Goal: Task Accomplishment & Management: Use online tool/utility

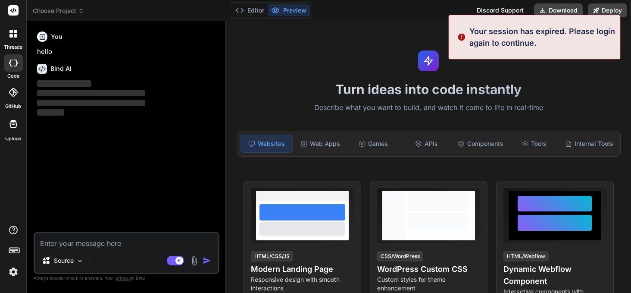
type textarea "x"
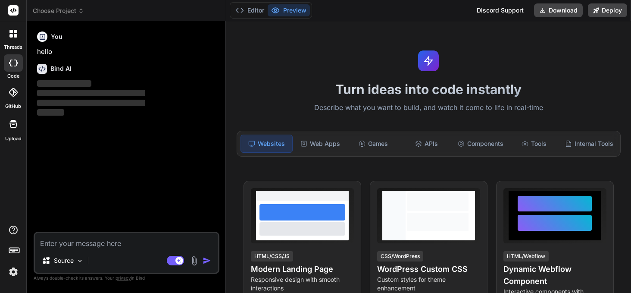
click at [14, 273] on img at bounding box center [13, 271] width 15 height 15
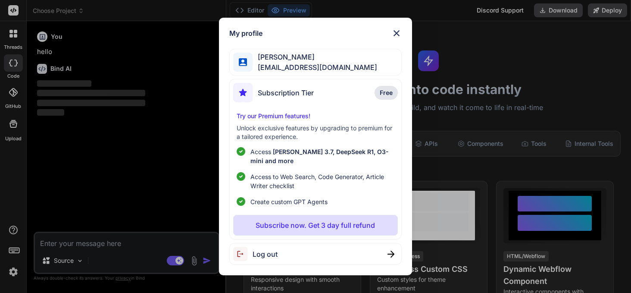
click at [316, 64] on span "[EMAIL_ADDRESS][DOMAIN_NAME]" at bounding box center [315, 67] width 125 height 10
click at [396, 33] on img at bounding box center [396, 33] width 10 height 10
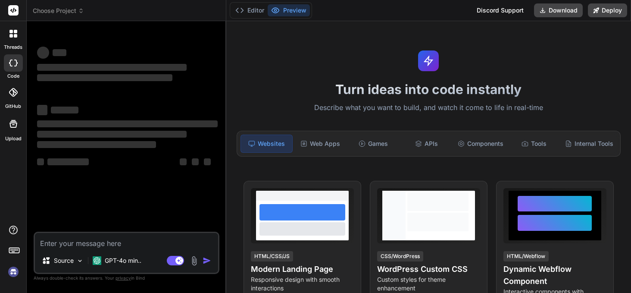
click at [11, 269] on img at bounding box center [13, 271] width 15 height 15
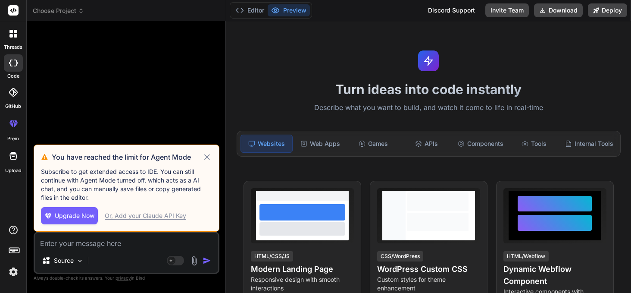
click at [206, 157] on icon at bounding box center [207, 157] width 6 height 6
type textarea "x"
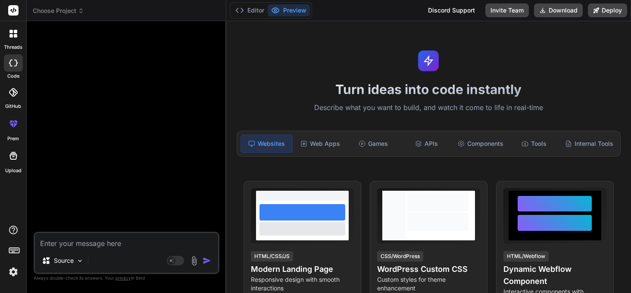
click at [81, 9] on icon at bounding box center [81, 9] width 3 height 1
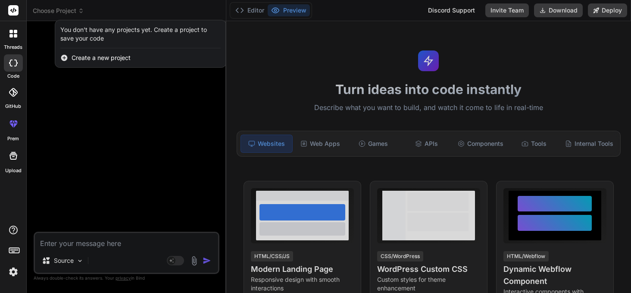
click at [81, 9] on div at bounding box center [315, 146] width 631 height 293
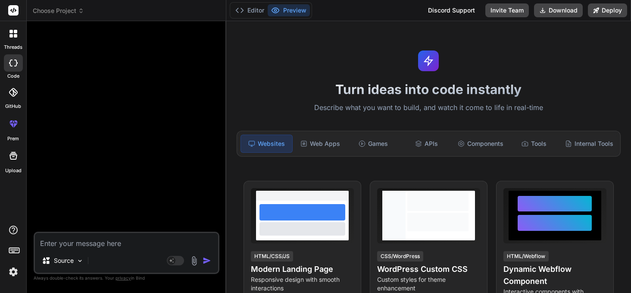
click at [14, 271] on img at bounding box center [13, 271] width 15 height 15
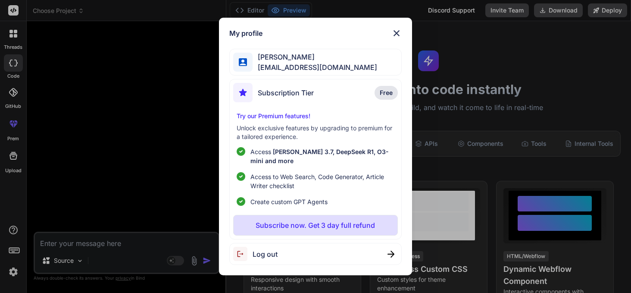
click at [395, 31] on img at bounding box center [396, 33] width 10 height 10
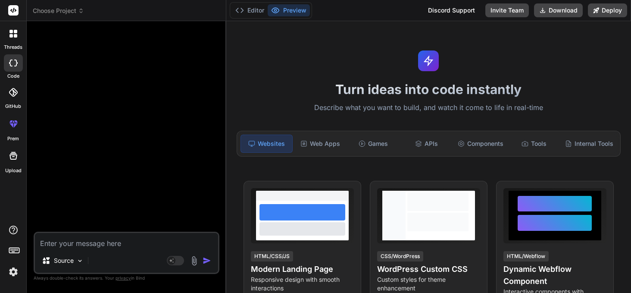
click at [83, 9] on icon at bounding box center [81, 11] width 6 height 6
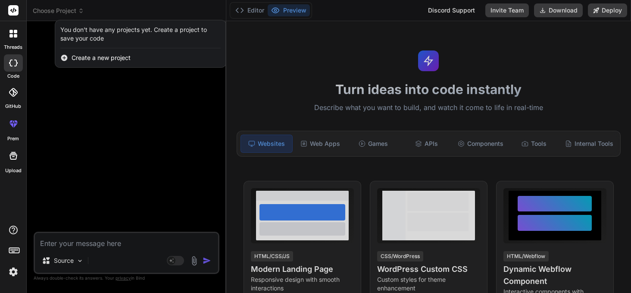
click at [83, 9] on div at bounding box center [315, 146] width 631 height 293
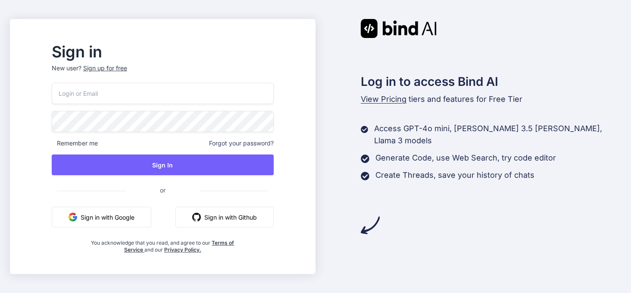
click at [132, 218] on button "Sign in with Google" at bounding box center [102, 216] width 100 height 21
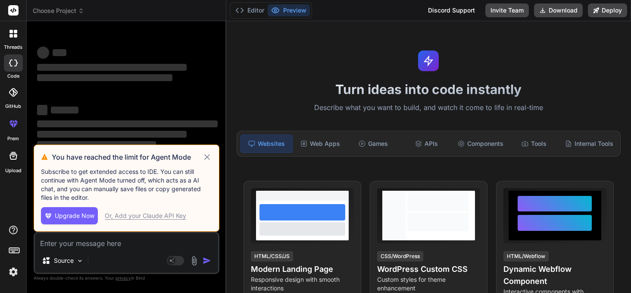
click at [81, 11] on icon at bounding box center [81, 11] width 6 height 6
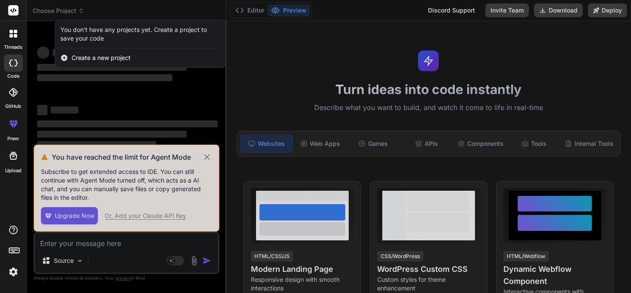
click at [81, 11] on div at bounding box center [315, 146] width 631 height 293
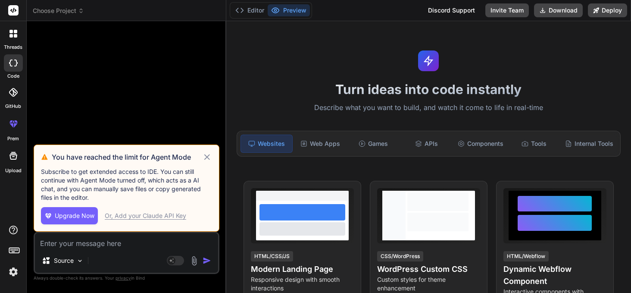
click at [207, 159] on icon at bounding box center [207, 157] width 10 height 10
type textarea "x"
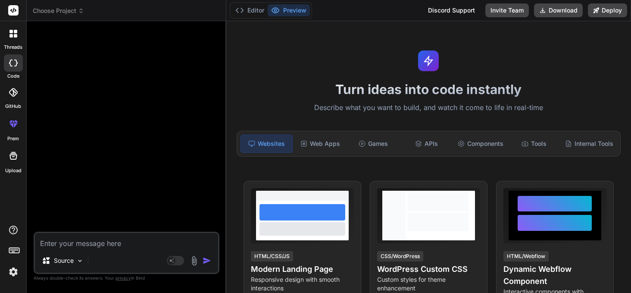
click at [84, 11] on icon at bounding box center [81, 11] width 6 height 6
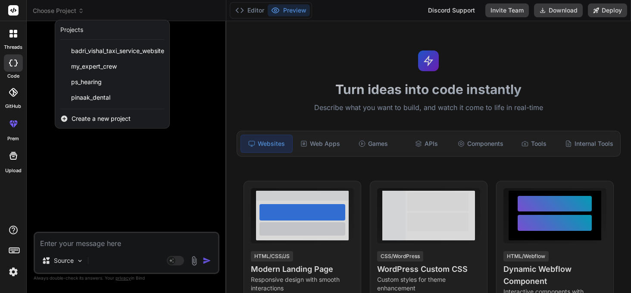
click at [96, 120] on span "Create a new project" at bounding box center [101, 118] width 59 height 9
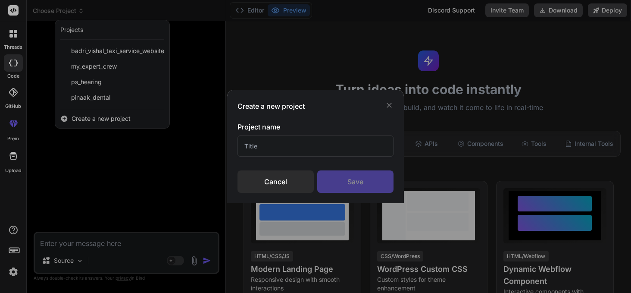
click at [257, 150] on input "text" at bounding box center [315, 145] width 156 height 21
type input "p"
type input "dental"
click at [362, 176] on div "Save" at bounding box center [355, 181] width 76 height 22
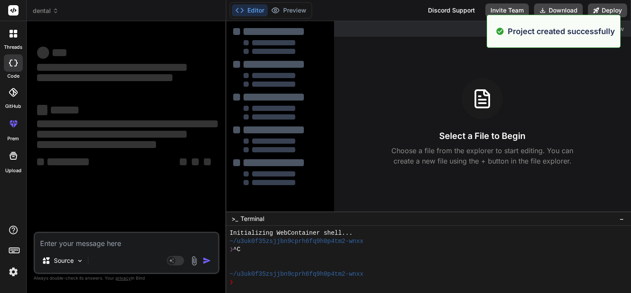
scroll to position [8, 0]
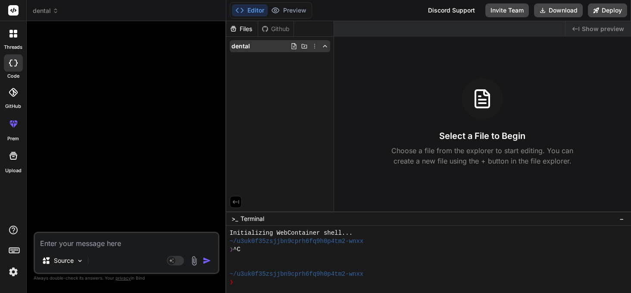
click at [315, 47] on icon at bounding box center [314, 46] width 7 height 7
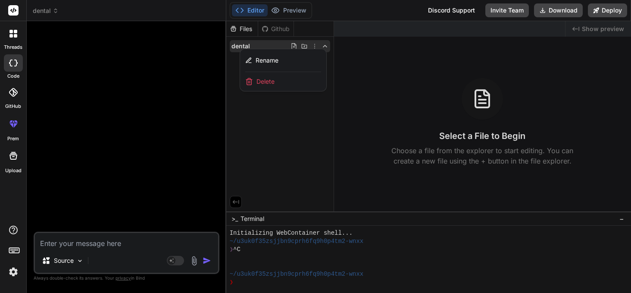
click at [242, 114] on div at bounding box center [428, 156] width 405 height 271
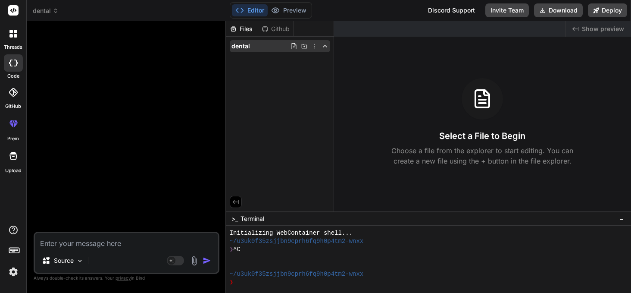
click at [293, 44] on icon at bounding box center [293, 46] width 7 height 7
click at [261, 95] on div "Files Github dental" at bounding box center [280, 116] width 108 height 190
click at [305, 45] on icon at bounding box center [304, 46] width 6 height 4
click at [315, 45] on icon at bounding box center [314, 46] width 7 height 7
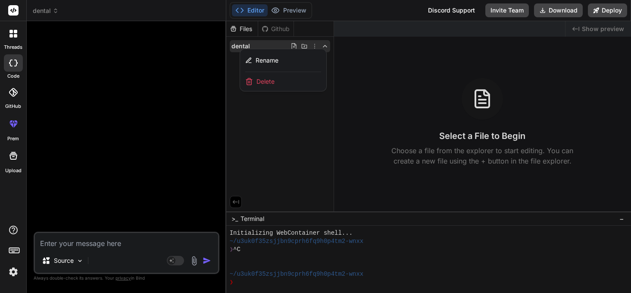
click at [328, 45] on div at bounding box center [428, 156] width 405 height 271
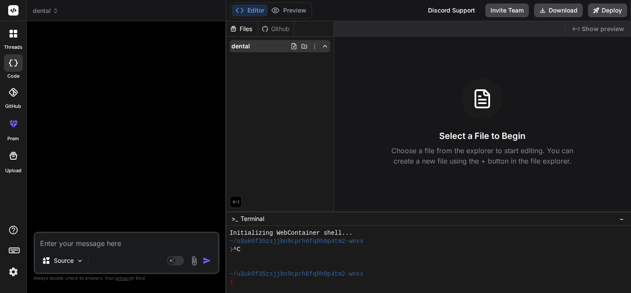
click at [324, 45] on icon at bounding box center [324, 46] width 7 height 7
click at [235, 203] on icon at bounding box center [236, 202] width 8 height 8
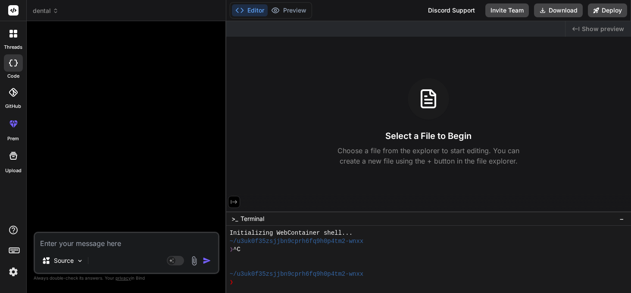
click at [235, 203] on icon at bounding box center [234, 202] width 8 height 8
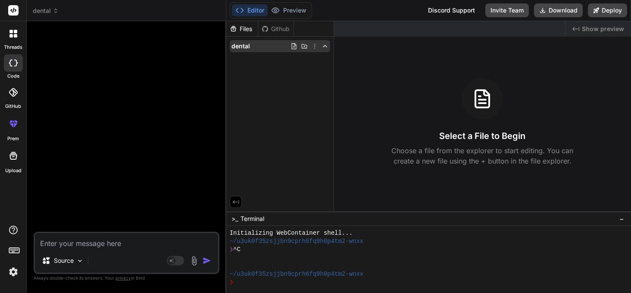
click at [314, 46] on icon at bounding box center [314, 46] width 1 height 5
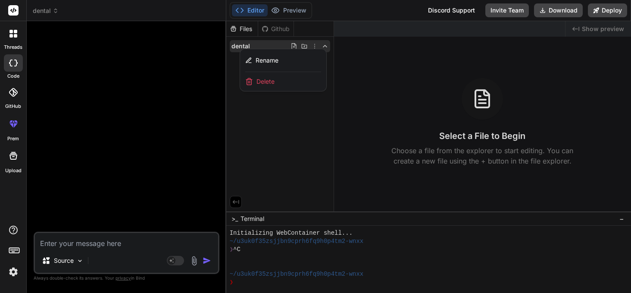
click at [255, 140] on div at bounding box center [428, 156] width 405 height 271
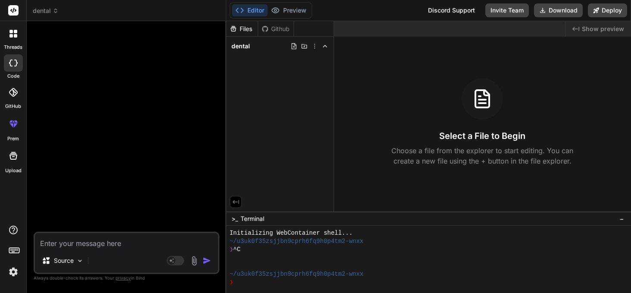
click at [193, 262] on img at bounding box center [194, 261] width 10 height 10
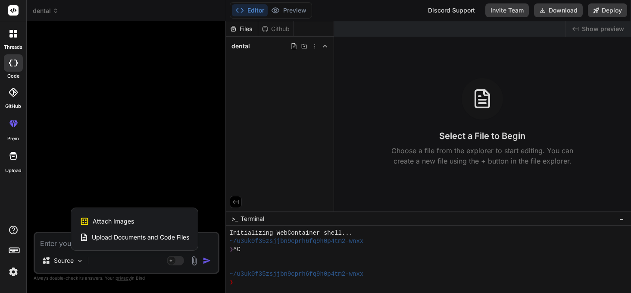
click at [127, 235] on span "Upload Documents and Code Files" at bounding box center [140, 237] width 97 height 9
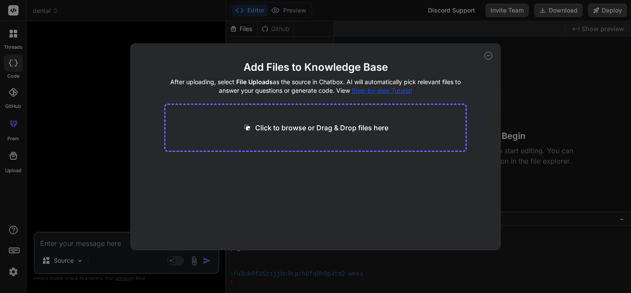
click at [375, 91] on span "Step-by-step Tutorial" at bounding box center [382, 90] width 60 height 7
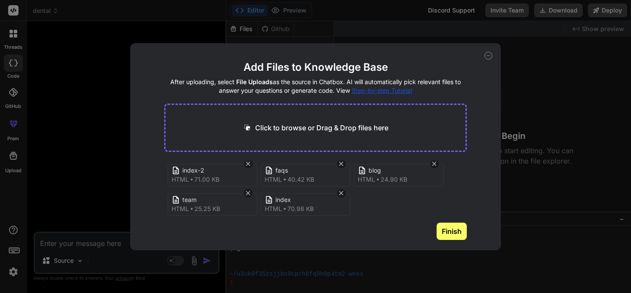
scroll to position [0, 0]
click at [489, 56] on icon at bounding box center [488, 56] width 8 height 8
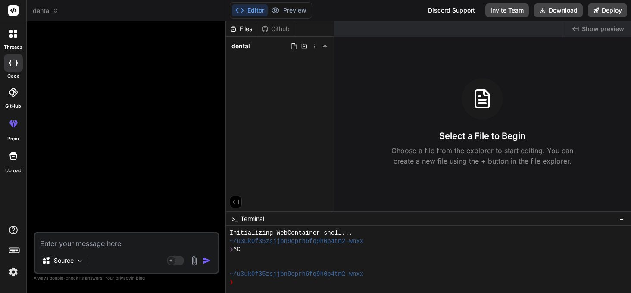
click at [195, 262] on img at bounding box center [194, 261] width 10 height 10
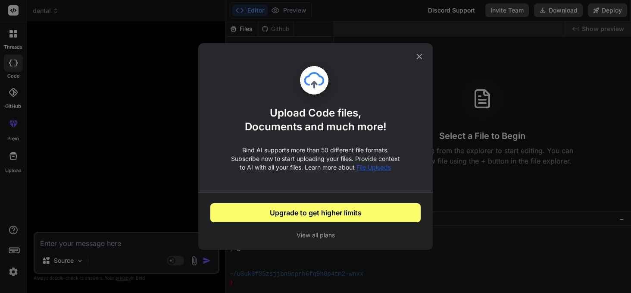
click at [418, 57] on icon at bounding box center [420, 57] width 6 height 6
type textarea "x"
